Goal: Task Accomplishment & Management: Complete application form

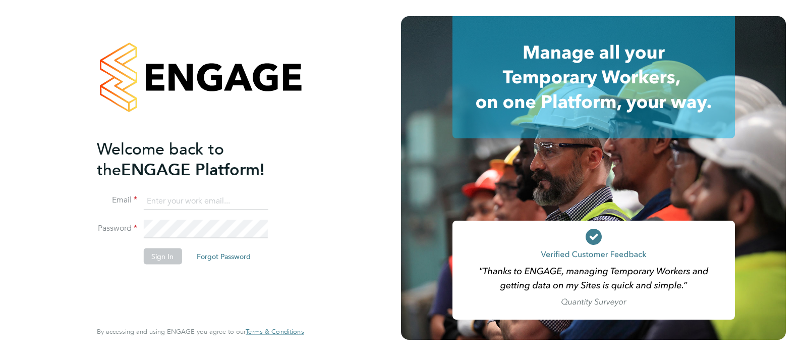
type input "josh.davies@vistry.co.uk"
click at [167, 255] on button "Sign In" at bounding box center [162, 256] width 38 height 16
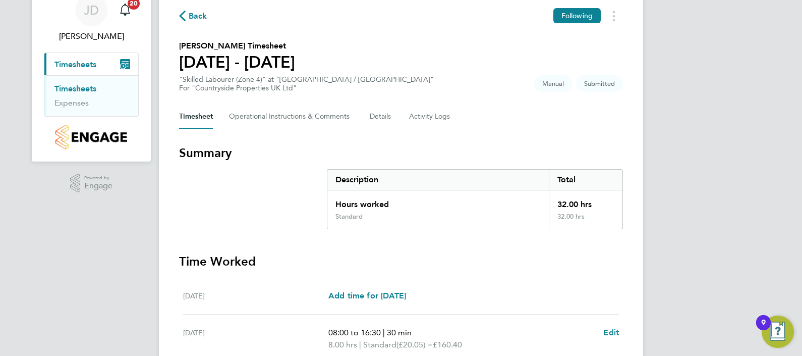
scroll to position [234, 0]
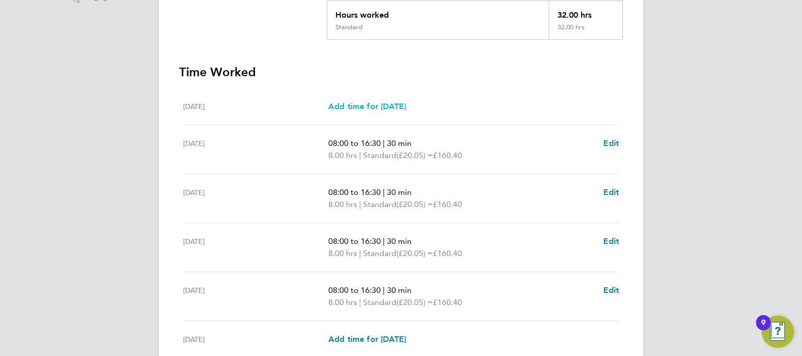
click at [371, 106] on span "Add time for [DATE]" at bounding box center [368, 106] width 78 height 10
select select "30"
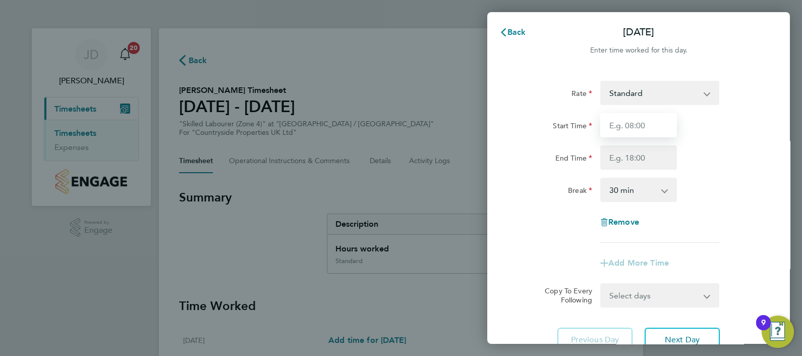
drag, startPoint x: 643, startPoint y: 123, endPoint x: 660, endPoint y: 132, distance: 19.2
click at [643, 122] on input "Start Time" at bounding box center [639, 125] width 77 height 24
type input "07:30"
type input "16:00"
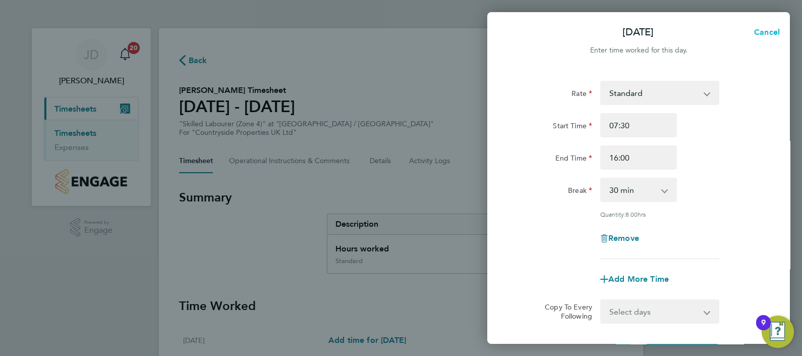
click at [767, 26] on button "Cancel" at bounding box center [764, 32] width 52 height 20
select select "30"
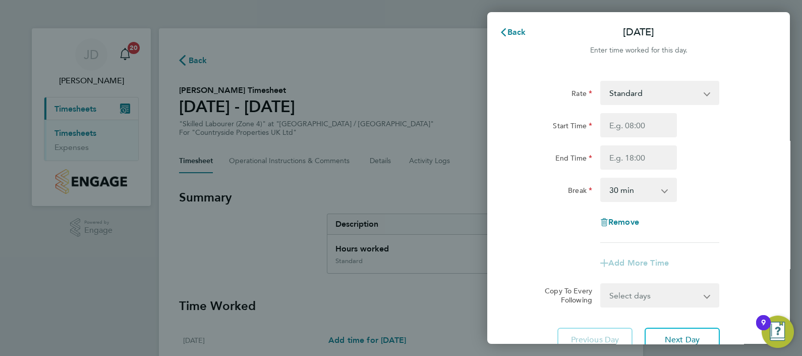
click at [777, 36] on div "Back Mon 25 Aug" at bounding box center [638, 32] width 303 height 24
drag, startPoint x: 464, startPoint y: 56, endPoint x: 386, endPoint y: 129, distance: 107.1
click at [462, 61] on div "Back Mon 25 Aug Enter time worked for this day. Rate Standard Start Time End Ti…" at bounding box center [401, 178] width 802 height 356
click at [510, 28] on span "Back" at bounding box center [517, 32] width 19 height 10
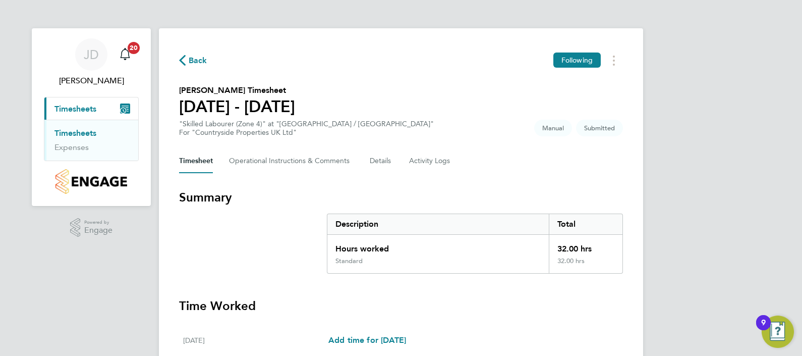
scroll to position [189, 0]
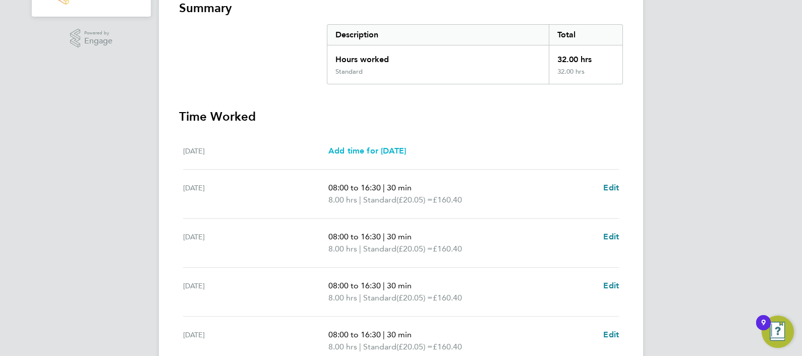
click at [392, 146] on span "Add time for Mon 25 Aug" at bounding box center [368, 151] width 78 height 10
select select "30"
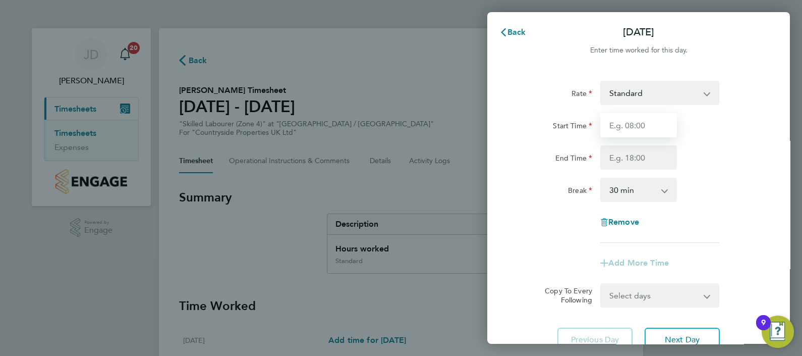
click at [653, 127] on input "Start Time" at bounding box center [639, 125] width 77 height 24
type input "08:00"
click at [653, 159] on input "End Time" at bounding box center [639, 157] width 77 height 24
type input "16:30"
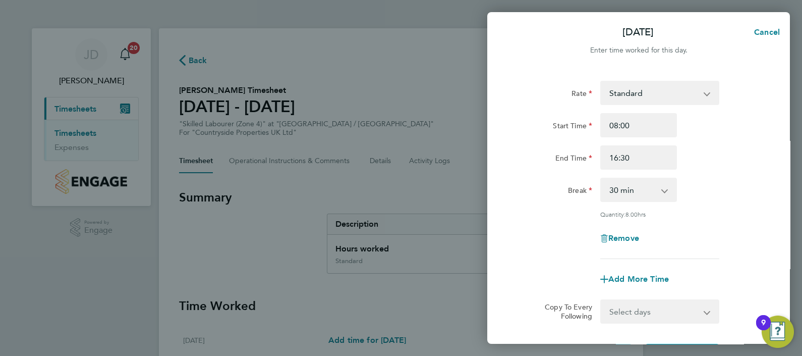
drag, startPoint x: 550, startPoint y: 209, endPoint x: 552, endPoint y: 219, distance: 9.8
click at [550, 212] on div "Rate Standard Start Time 08:00 End Time 16:30 Break 0 min 15 min 30 min 45 min …" at bounding box center [639, 170] width 246 height 178
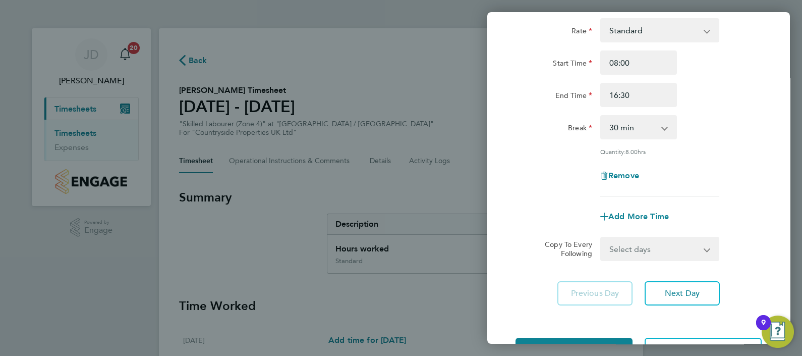
scroll to position [99, 0]
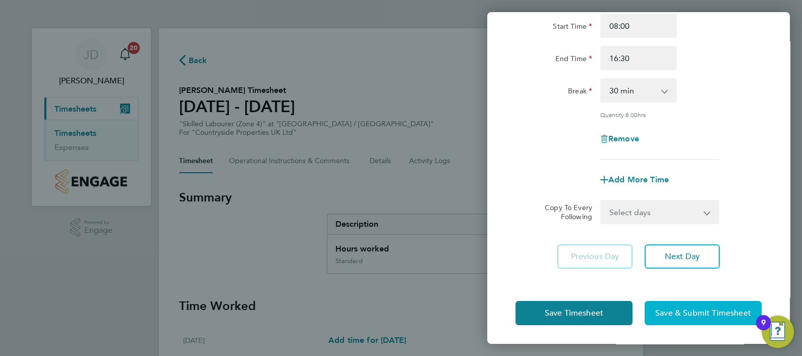
click at [710, 310] on span "Save & Submit Timesheet" at bounding box center [704, 313] width 96 height 10
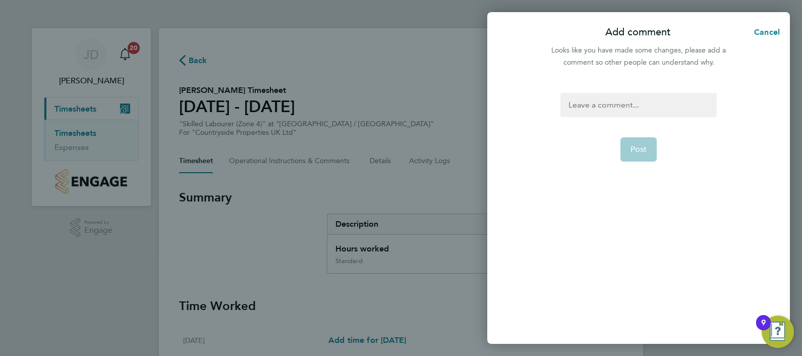
click at [628, 108] on div at bounding box center [639, 105] width 156 height 24
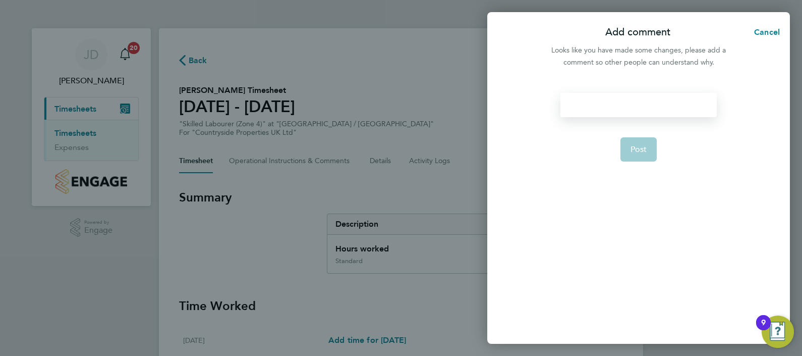
click at [630, 101] on div at bounding box center [639, 105] width 156 height 24
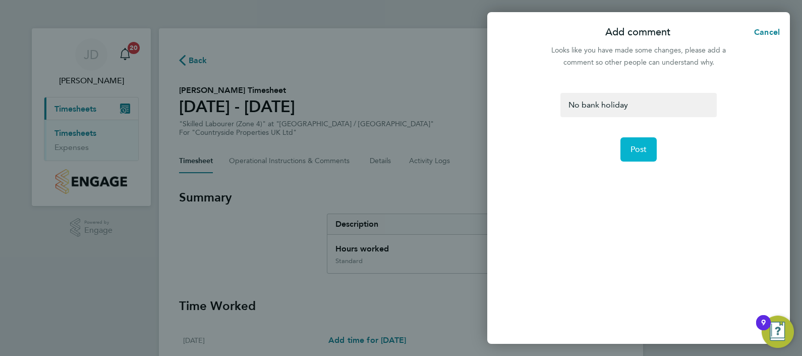
click at [636, 140] on button "Post" at bounding box center [639, 149] width 37 height 24
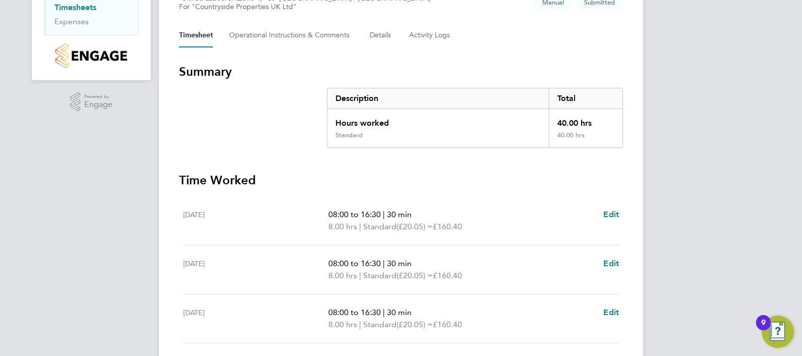
scroll to position [372, 0]
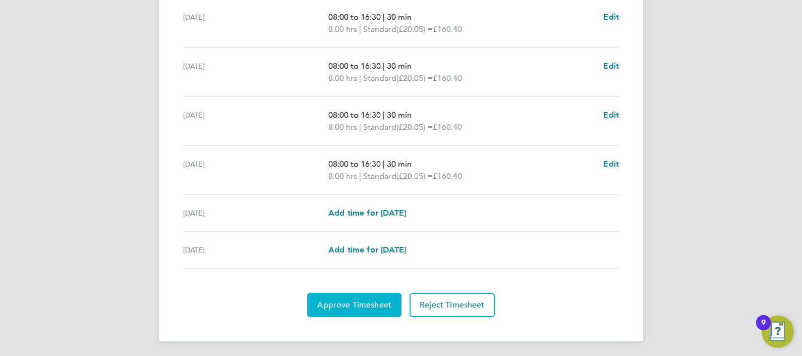
click at [341, 301] on span "Approve Timesheet" at bounding box center [354, 305] width 74 height 10
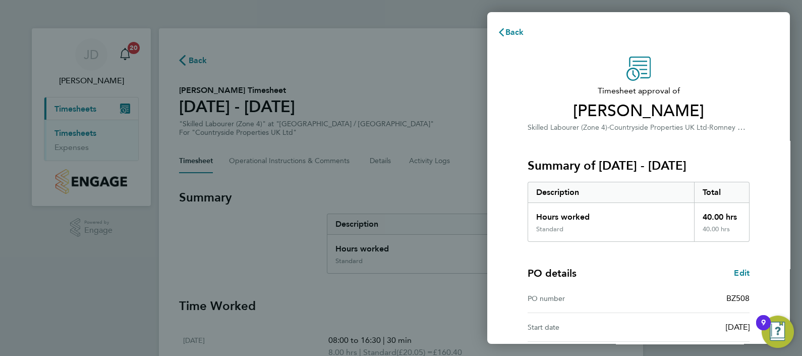
scroll to position [98, 0]
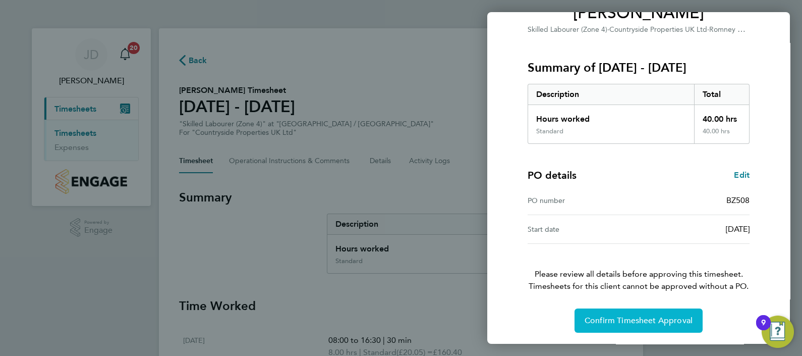
drag, startPoint x: 674, startPoint y: 314, endPoint x: 669, endPoint y: 315, distance: 5.3
click at [674, 315] on span "Confirm Timesheet Approval" at bounding box center [639, 320] width 108 height 10
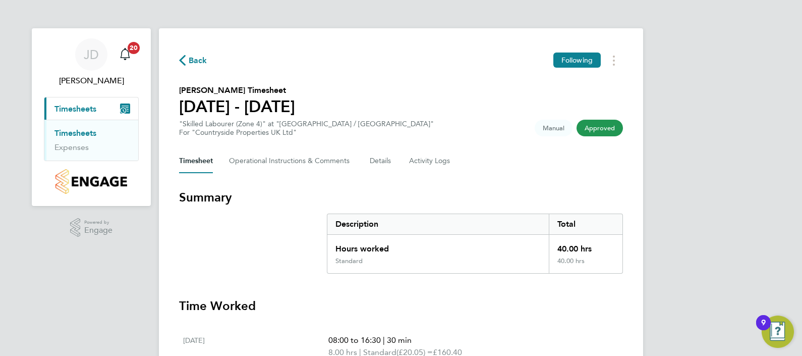
click at [78, 110] on span "Timesheets" at bounding box center [76, 109] width 42 height 10
drag, startPoint x: 67, startPoint y: 133, endPoint x: 95, endPoint y: 136, distance: 29.0
click at [68, 133] on link "Timesheets" at bounding box center [76, 133] width 42 height 10
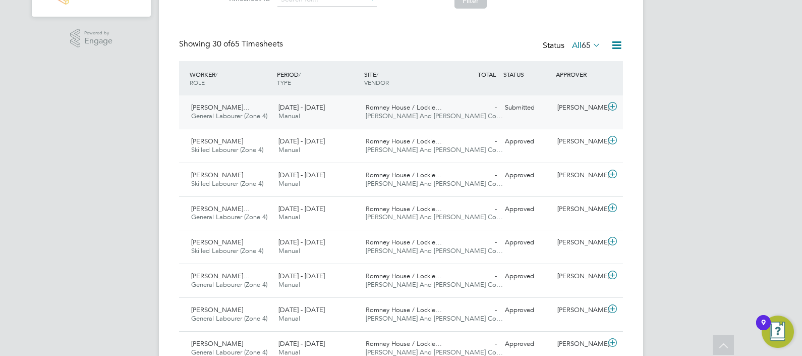
click at [436, 102] on div "Romney House / Lockle… O'Neill And Brennan Co…" at bounding box center [405, 111] width 87 height 25
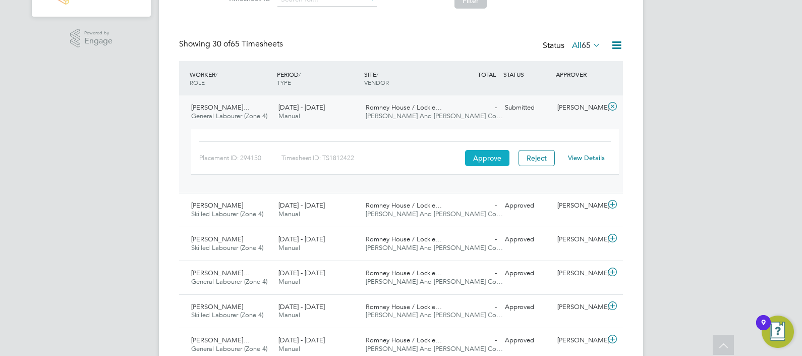
click at [488, 152] on button "Approve" at bounding box center [487, 158] width 44 height 16
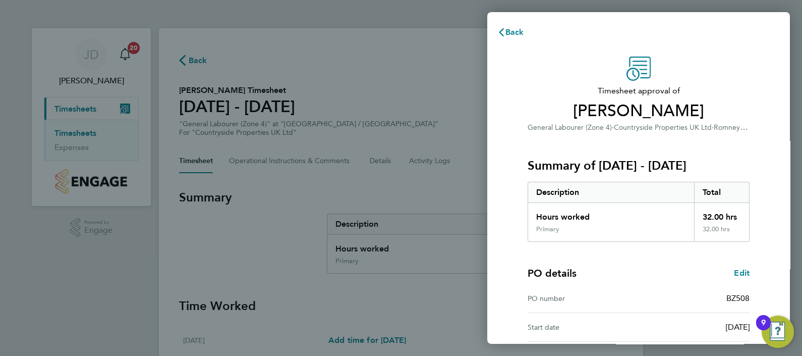
scroll to position [98, 0]
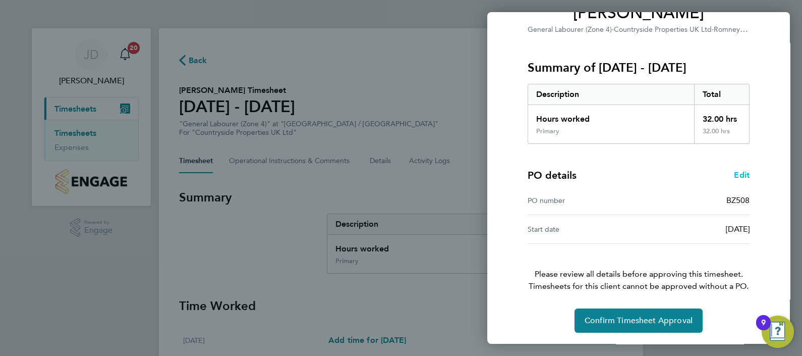
click at [741, 174] on span "Edit" at bounding box center [742, 175] width 16 height 10
click at [737, 174] on span "Edit" at bounding box center [742, 175] width 16 height 10
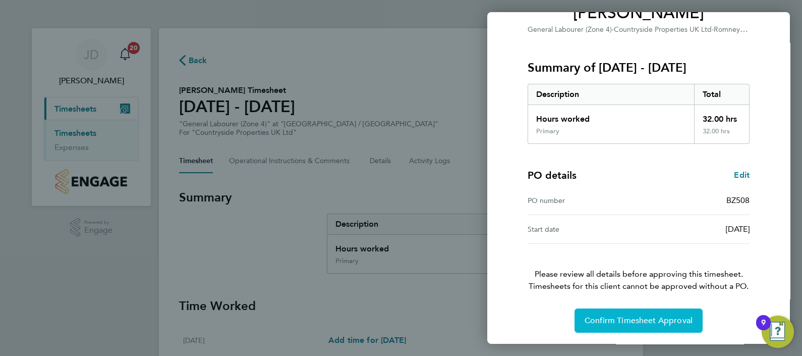
click at [615, 317] on span "Confirm Timesheet Approval" at bounding box center [639, 320] width 108 height 10
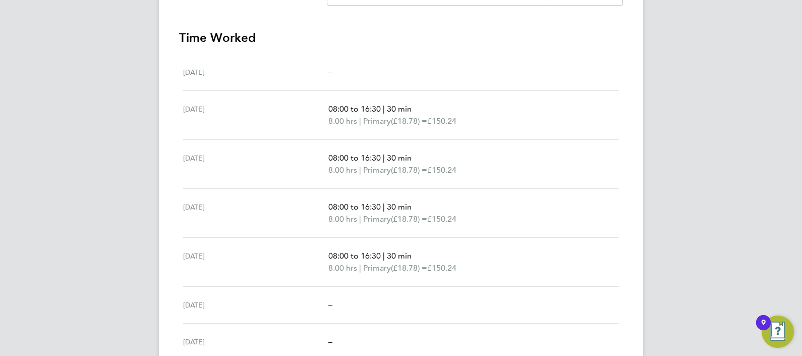
scroll to position [122, 0]
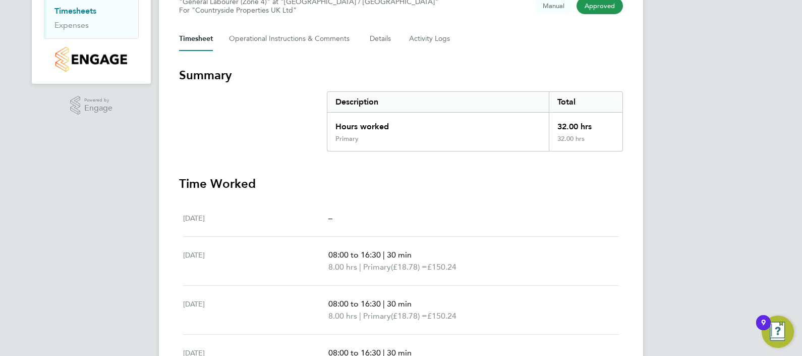
click at [568, 131] on div "32.00 hrs" at bounding box center [586, 124] width 74 height 22
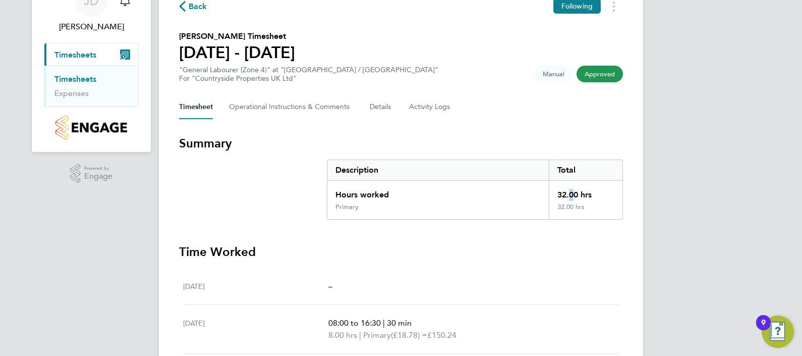
scroll to position [0, 0]
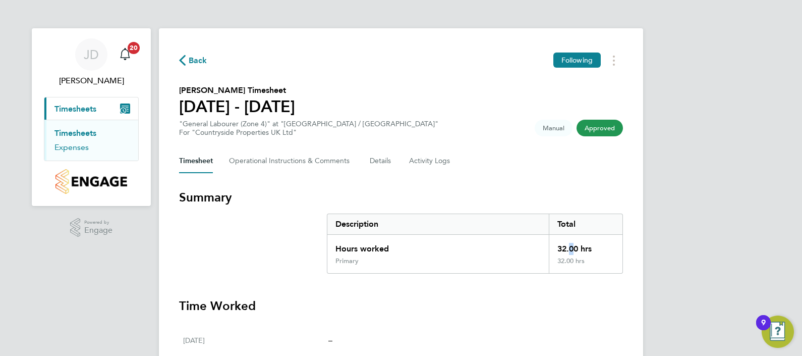
click at [79, 142] on link "Expenses" at bounding box center [72, 147] width 34 height 10
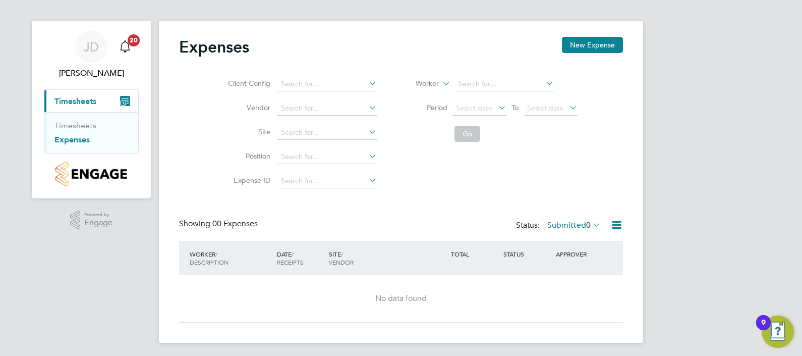
scroll to position [10, 0]
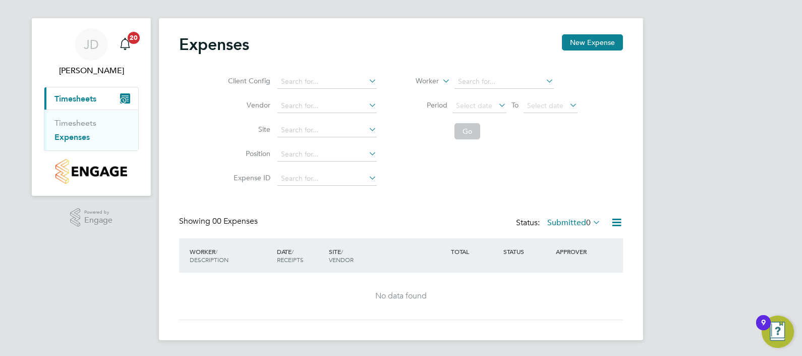
click at [91, 99] on span "Timesheets" at bounding box center [76, 99] width 42 height 10
click at [588, 221] on span "0" at bounding box center [588, 222] width 5 height 10
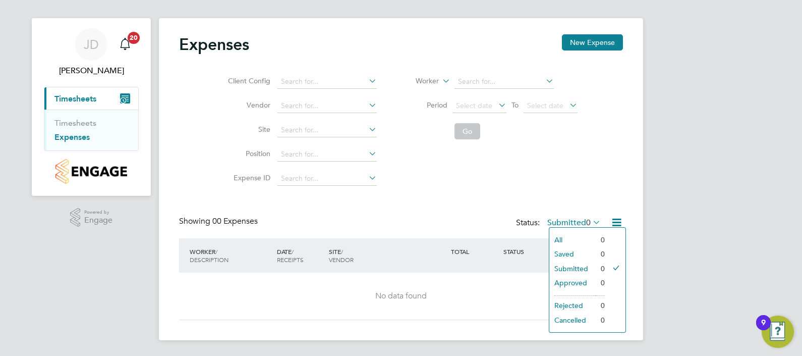
click at [517, 227] on div "Status: Submitted 0" at bounding box center [559, 223] width 87 height 14
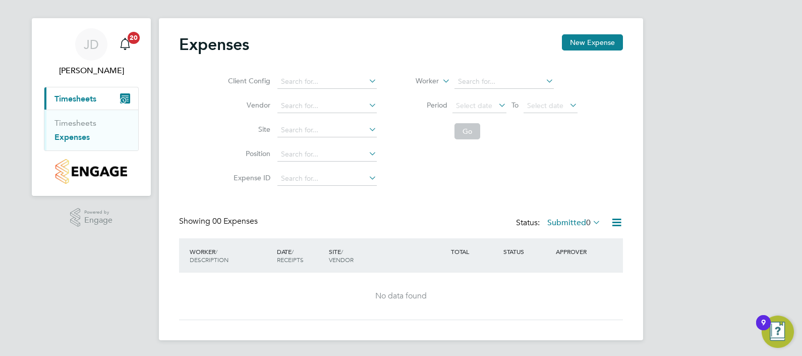
click at [619, 217] on icon at bounding box center [617, 222] width 13 height 13
drag, startPoint x: 443, startPoint y: 232, endPoint x: 254, endPoint y: 230, distance: 188.7
click at [438, 233] on div "Showing 00 Expenses Status: Submitted 0" at bounding box center [401, 227] width 444 height 22
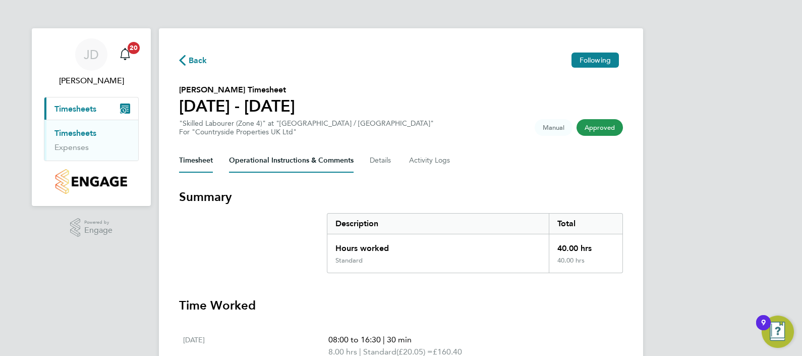
click at [274, 161] on Comments-tab "Operational Instructions & Comments" at bounding box center [291, 160] width 125 height 24
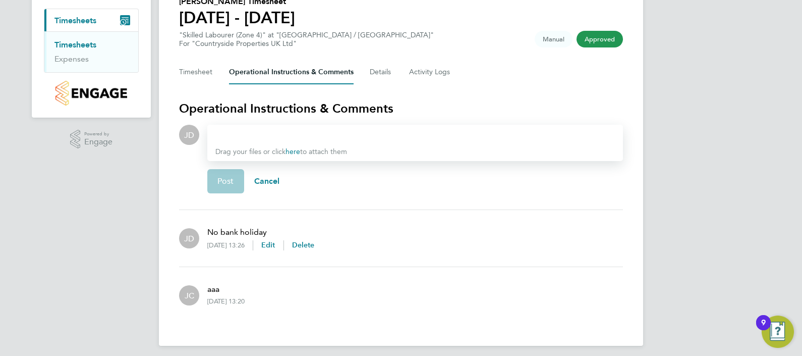
scroll to position [93, 0]
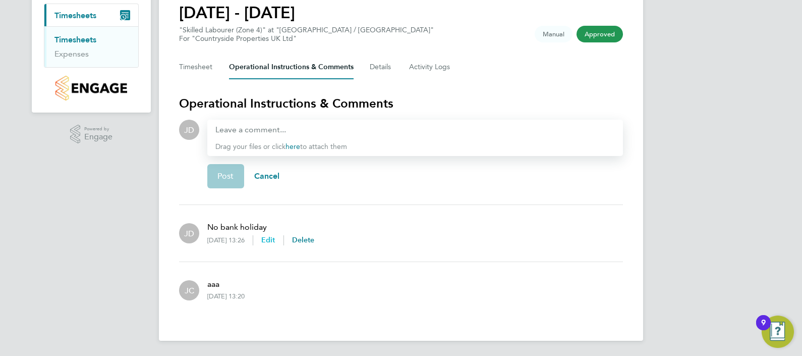
click at [276, 240] on span "Edit" at bounding box center [268, 240] width 14 height 9
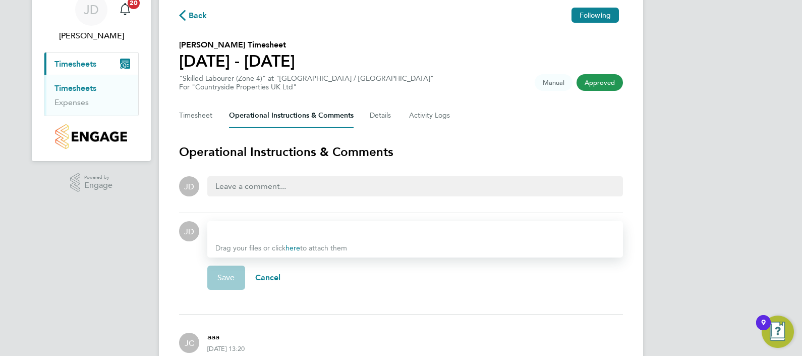
drag, startPoint x: 488, startPoint y: 336, endPoint x: 419, endPoint y: 284, distance: 86.5
click at [484, 328] on div "JC aaa 01 Sep 2025, 13:20" at bounding box center [401, 341] width 444 height 38
click at [308, 193] on div at bounding box center [415, 186] width 416 height 20
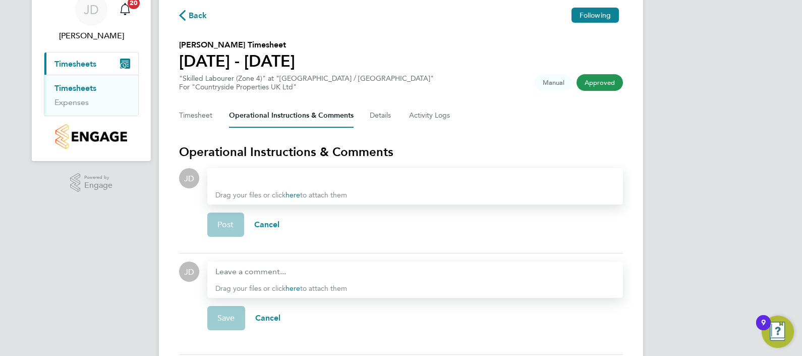
scroll to position [36, 0]
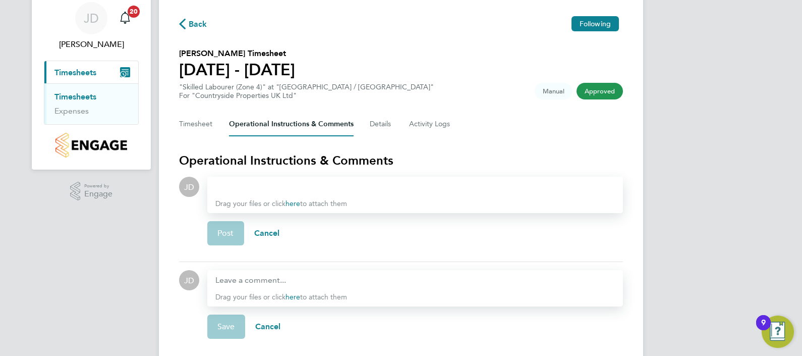
click at [308, 186] on div at bounding box center [415, 187] width 400 height 12
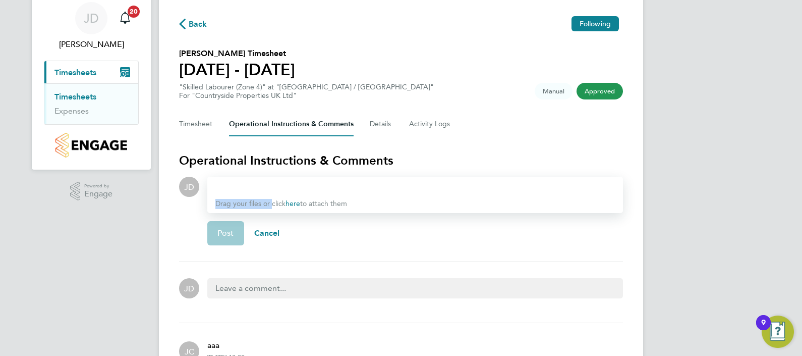
click at [283, 189] on div "Drag your files or click here to attach them" at bounding box center [415, 195] width 416 height 36
click at [282, 188] on div at bounding box center [415, 187] width 400 height 12
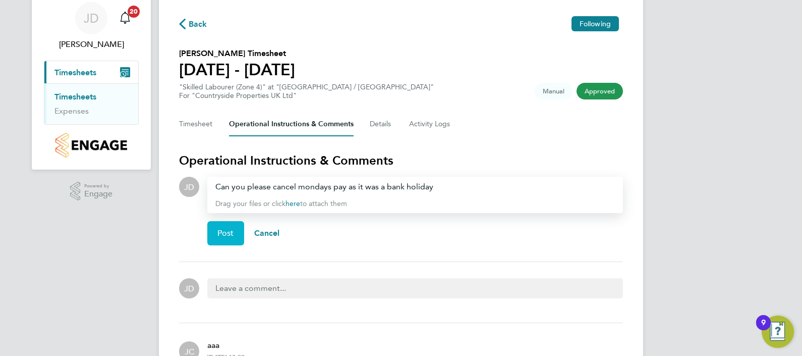
click at [219, 242] on button "Post" at bounding box center [225, 233] width 37 height 24
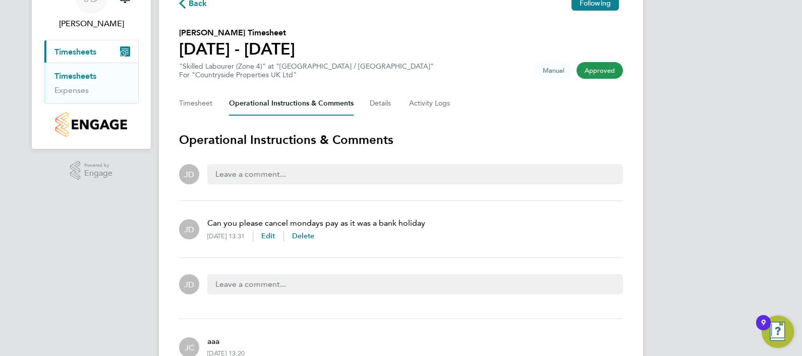
scroll to position [0, 0]
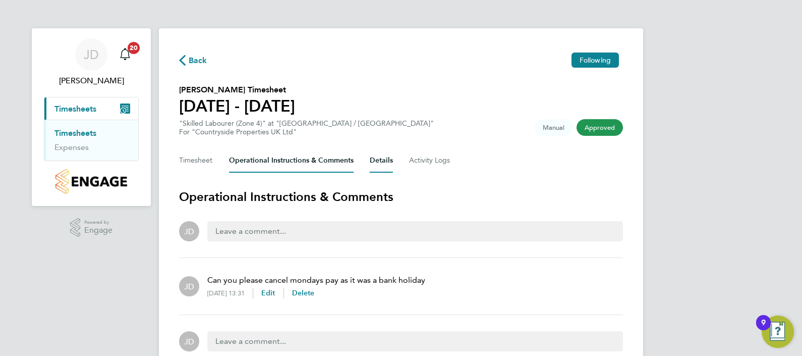
click at [385, 155] on button "Details" at bounding box center [381, 160] width 23 height 24
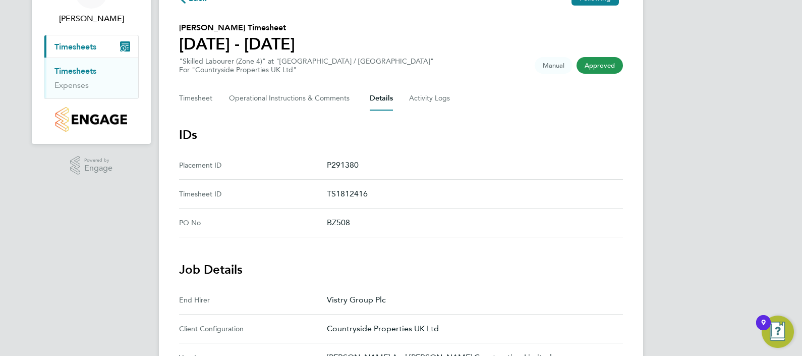
scroll to position [1, 0]
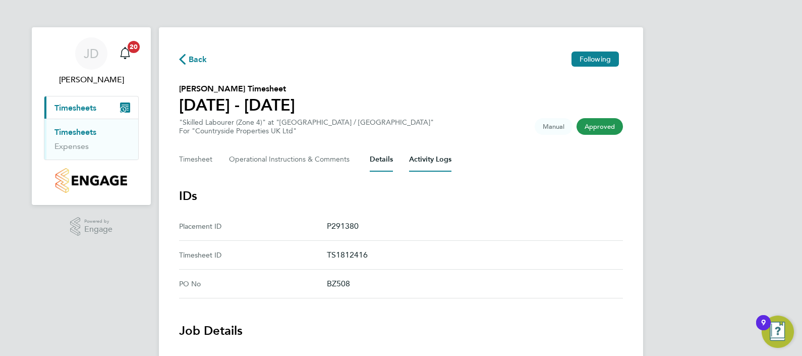
click at [427, 161] on Logs-tab "Activity Logs" at bounding box center [430, 159] width 42 height 24
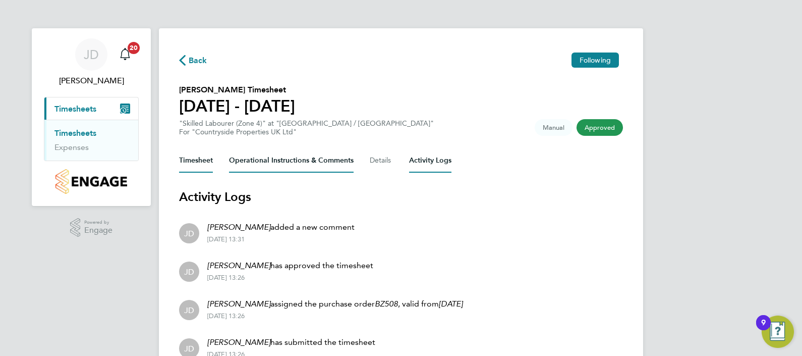
drag, startPoint x: 191, startPoint y: 154, endPoint x: 242, endPoint y: 164, distance: 52.0
click at [197, 154] on button "Timesheet" at bounding box center [196, 160] width 34 height 24
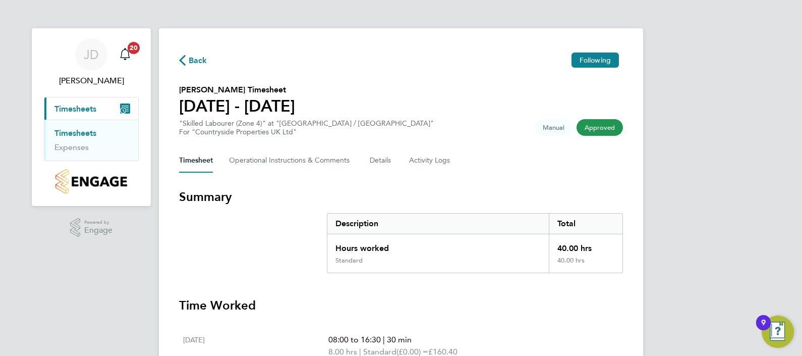
click at [198, 63] on span "Back" at bounding box center [198, 61] width 19 height 12
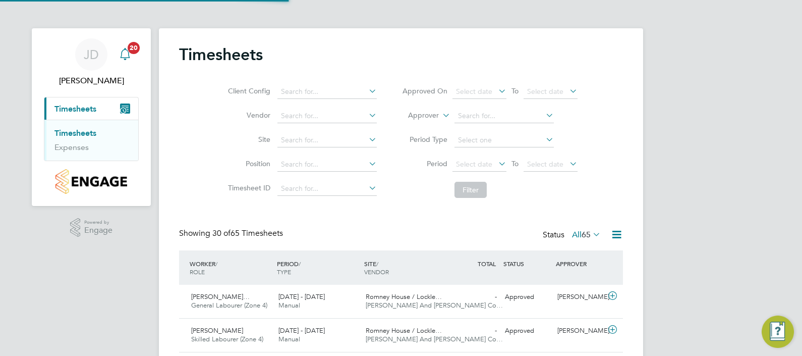
click at [133, 63] on div "Main navigation" at bounding box center [125, 54] width 20 height 20
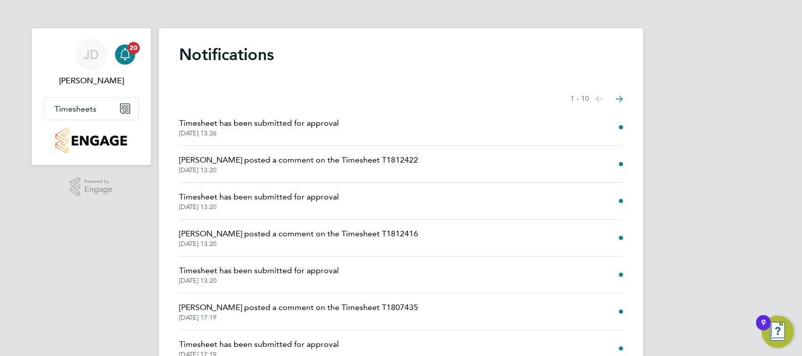
click at [252, 120] on span "Timesheet has been submitted for approval" at bounding box center [259, 123] width 160 height 12
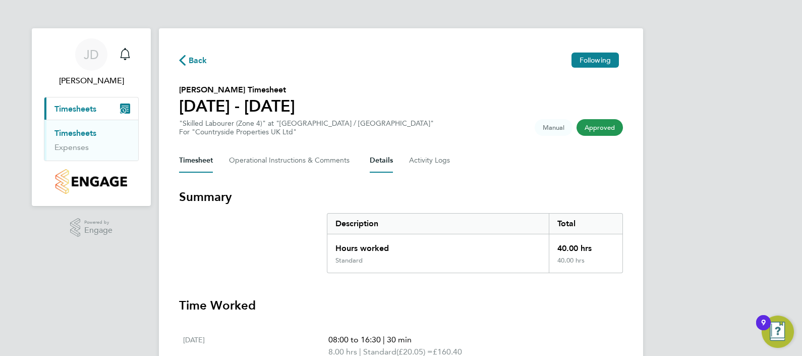
click at [392, 161] on button "Details" at bounding box center [381, 160] width 23 height 24
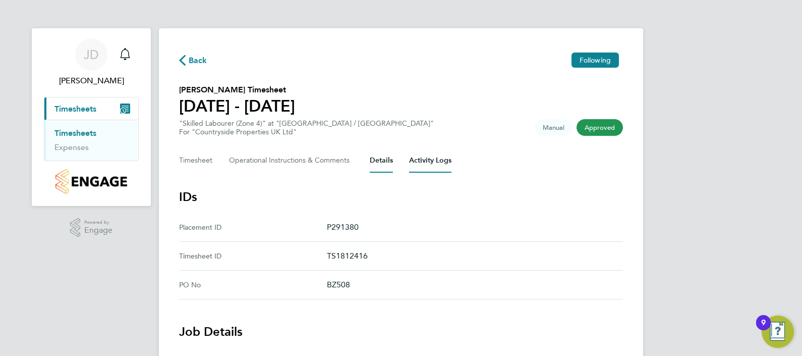
click at [420, 156] on Logs-tab "Activity Logs" at bounding box center [430, 160] width 42 height 24
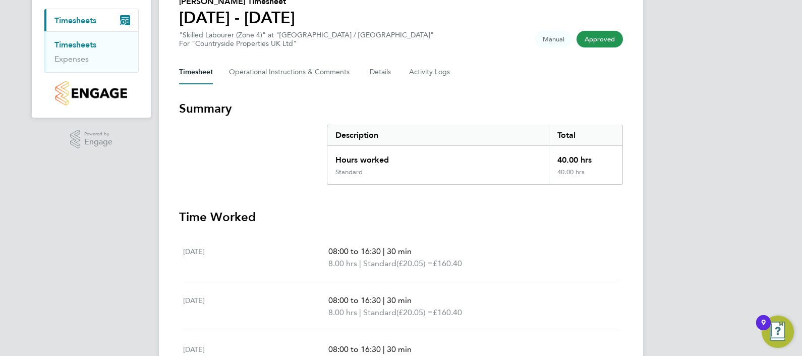
scroll to position [7, 0]
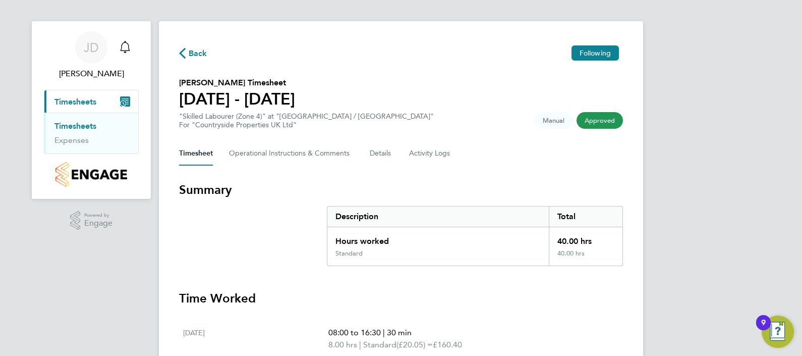
click at [560, 123] on span "Manual" at bounding box center [554, 120] width 38 height 17
click at [558, 121] on span "Manual" at bounding box center [554, 120] width 38 height 17
click at [555, 121] on span "Manual" at bounding box center [554, 120] width 38 height 17
